Goal: Information Seeking & Learning: Learn about a topic

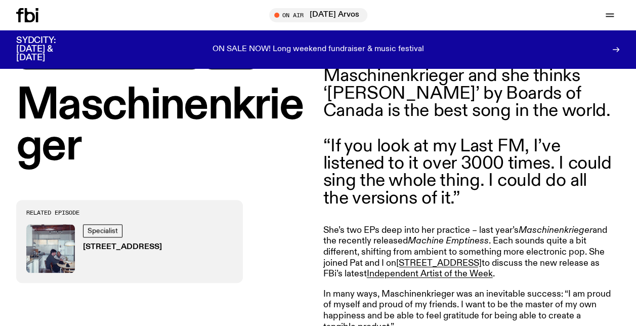
scroll to position [407, 0]
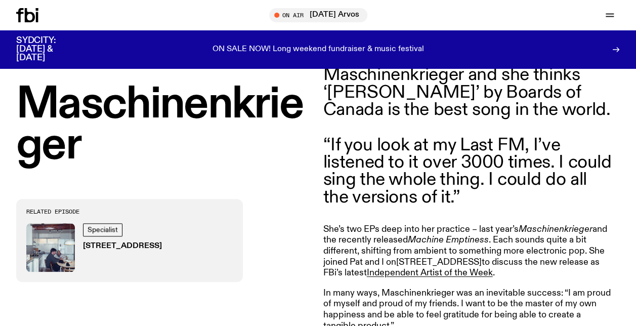
click at [429, 257] on link "[STREET_ADDRESS]" at bounding box center [438, 261] width 85 height 9
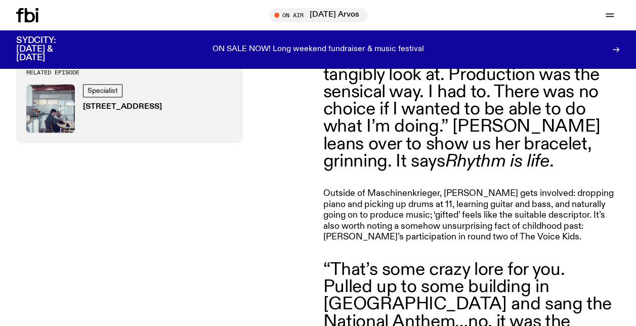
scroll to position [806, 0]
drag, startPoint x: 366, startPoint y: 173, endPoint x: 437, endPoint y: 170, distance: 70.9
drag, startPoint x: 436, startPoint y: 175, endPoint x: 369, endPoint y: 175, distance: 66.7
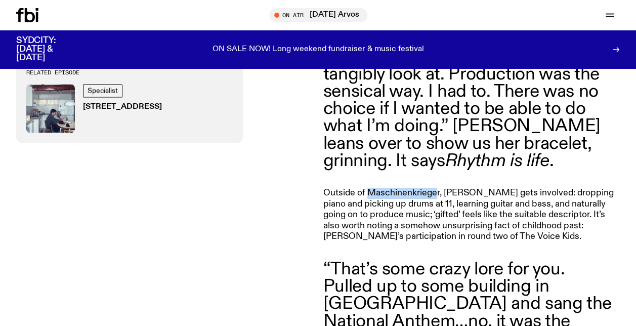
click at [369, 188] on p "Outside of Maschinenkrieger, [PERSON_NAME] gets involved: dropping piano and pi…" at bounding box center [468, 215] width 291 height 55
copy p "Maschinenkriege"
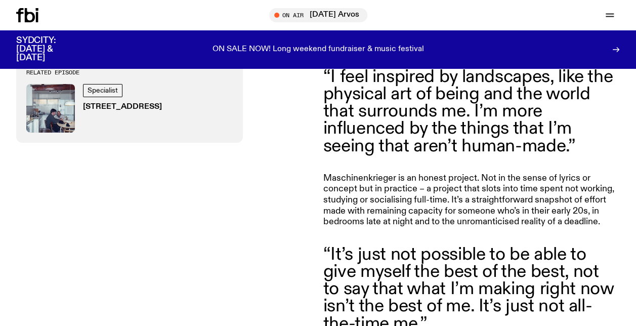
scroll to position [1681, 0]
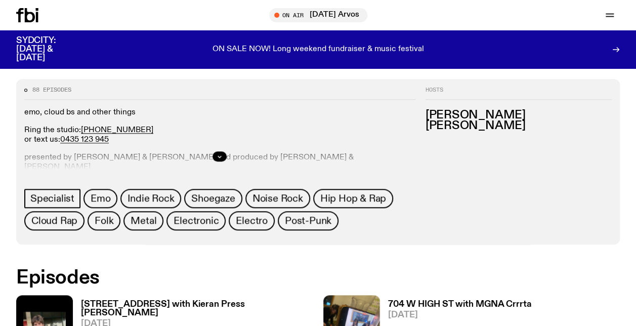
scroll to position [439, 0]
